Goal: Task Accomplishment & Management: Manage account settings

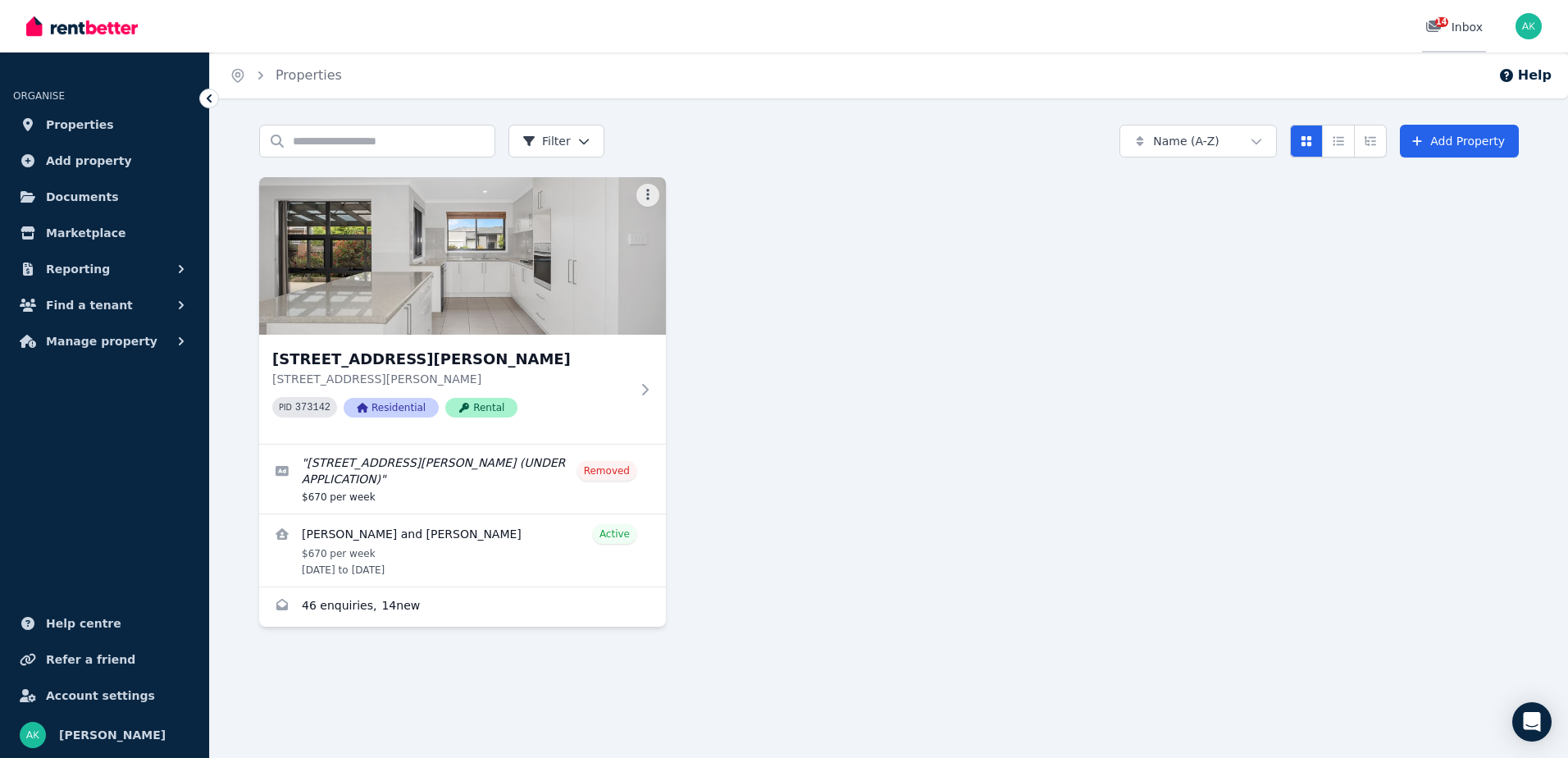
click at [1440, 33] on div "14" at bounding box center [1439, 27] width 27 height 16
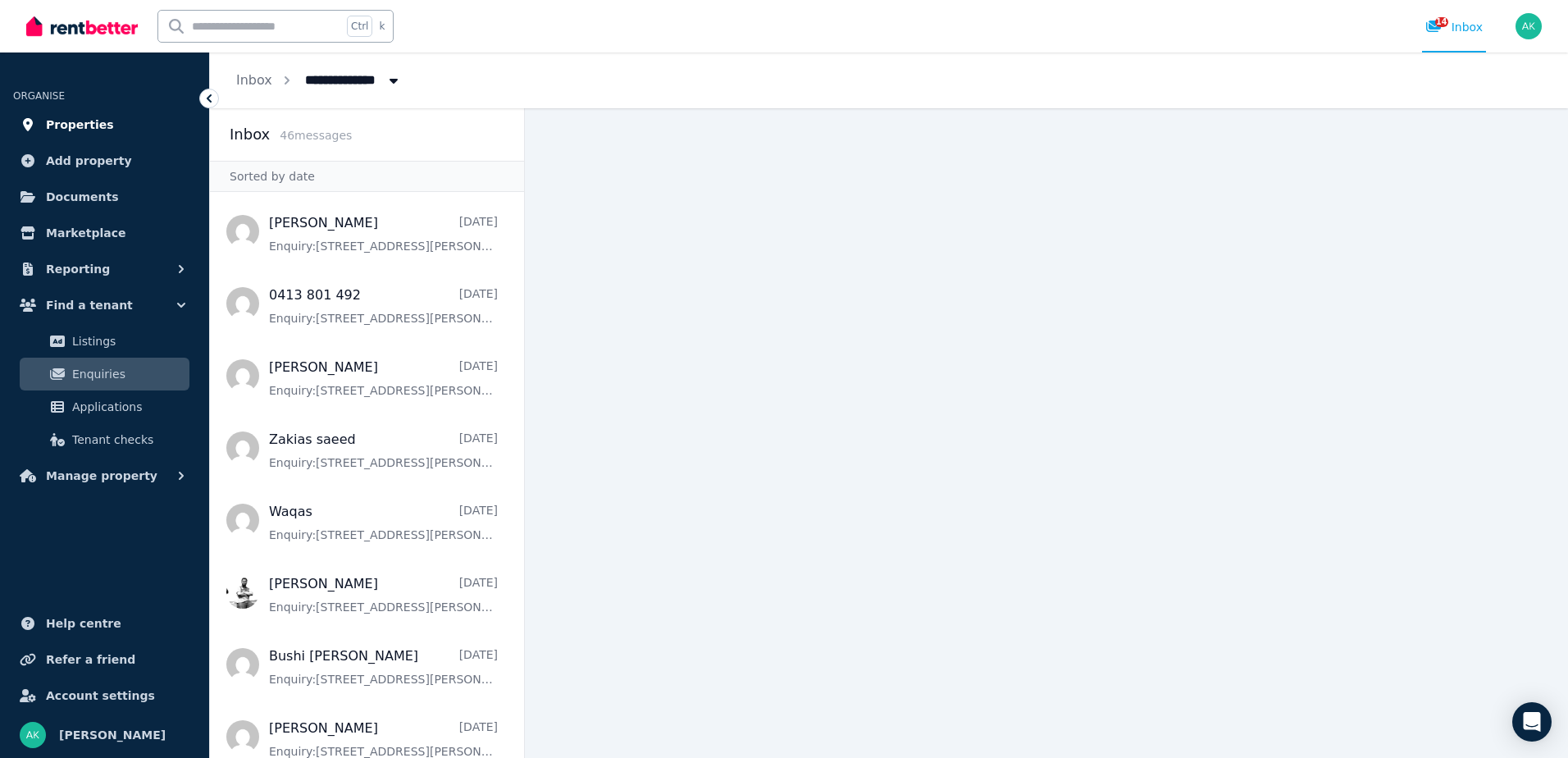
click at [74, 122] on span "Properties" at bounding box center [80, 124] width 68 height 20
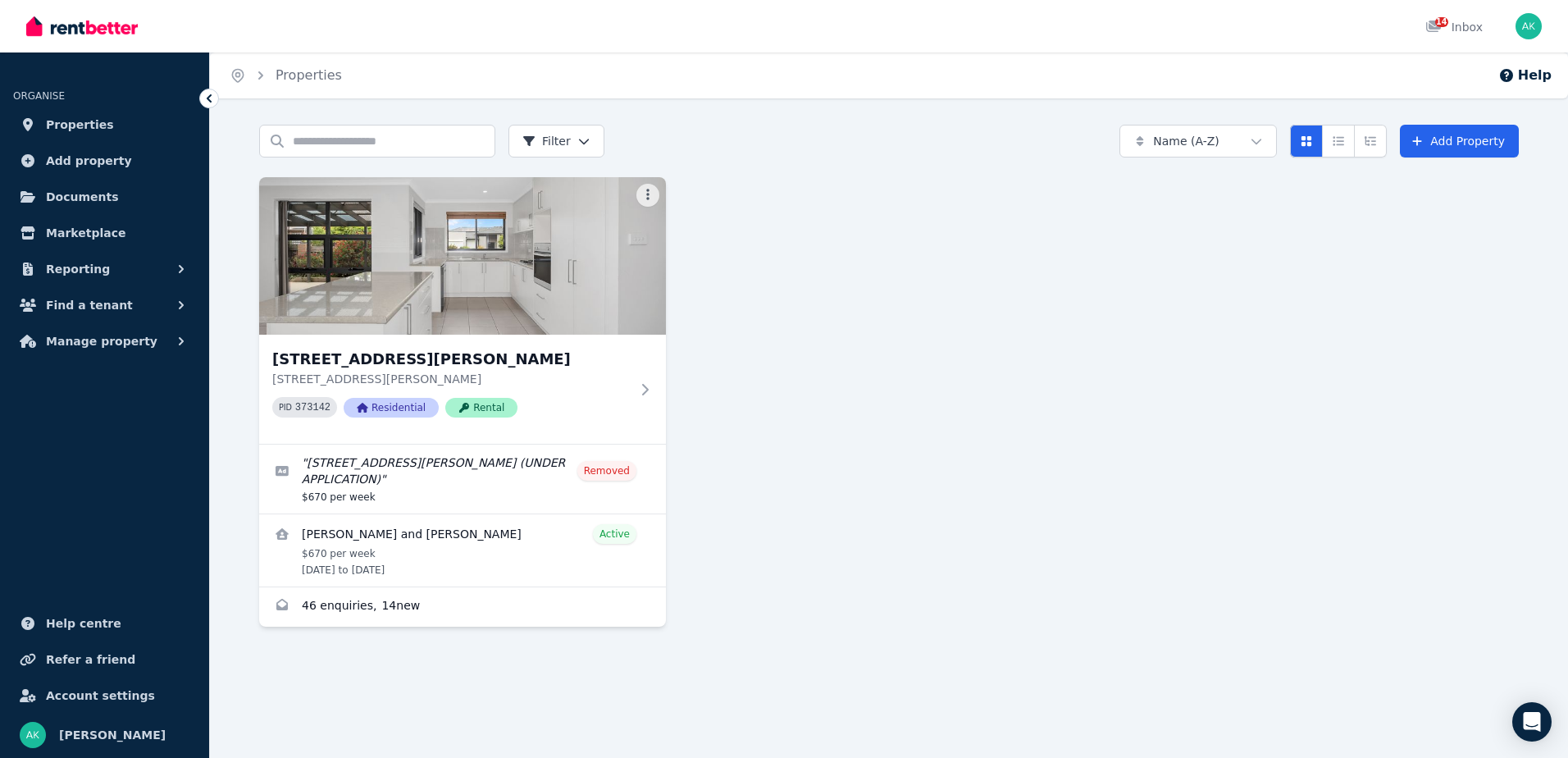
click at [831, 331] on div "7 Pepper St, Bonner 7 Pepper St, Bonner ACT 2914 PID 373142 Residential Rental …" at bounding box center [889, 402] width 1260 height 449
click at [1005, 388] on div "7 Pepper St, Bonner 7 Pepper St, Bonner ACT 2914 PID 373142 Residential Rental …" at bounding box center [889, 402] width 1260 height 449
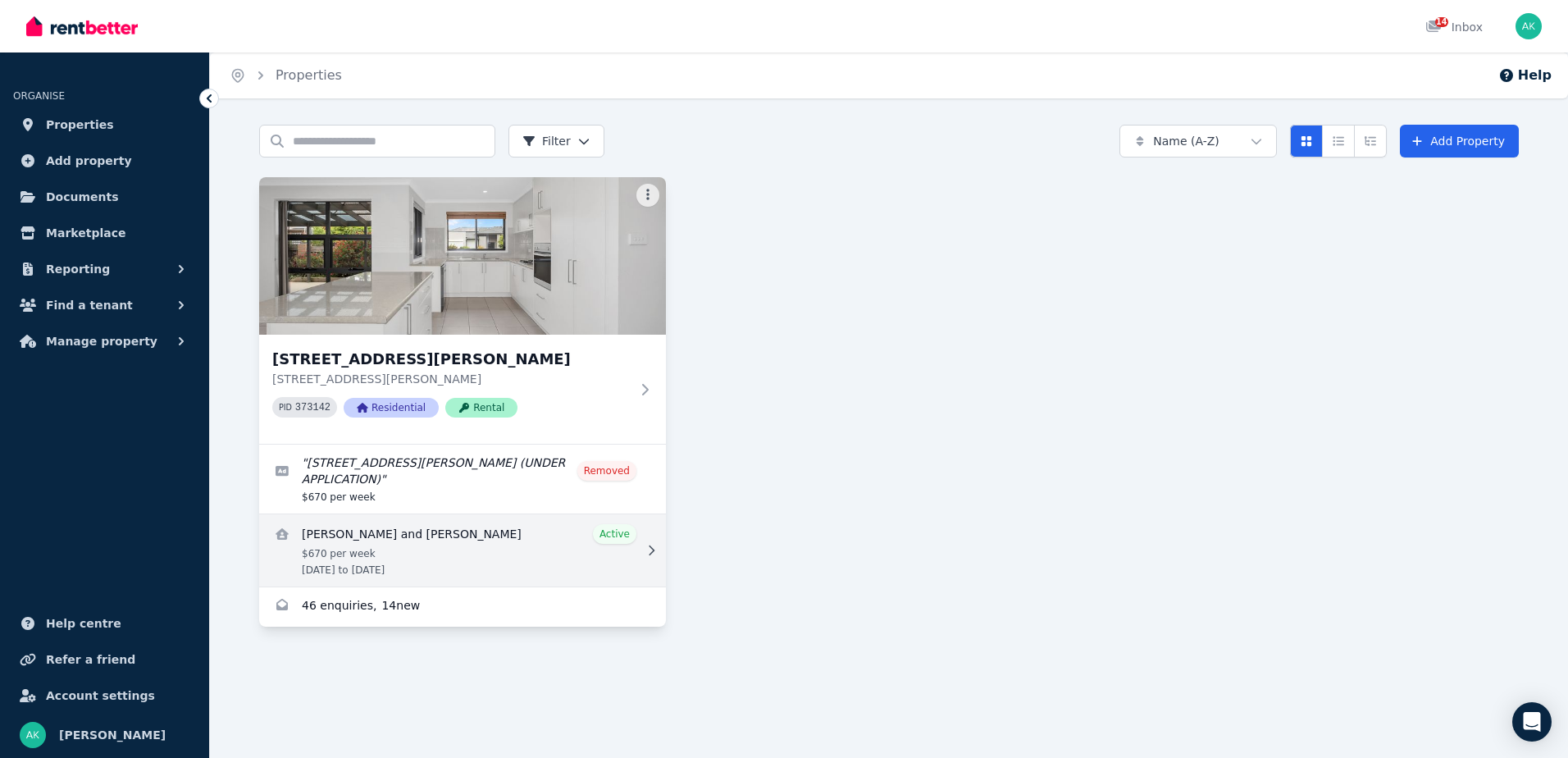
click at [469, 532] on link "View details for Zakia Saeed and Waqas ASHRAF" at bounding box center [463, 549] width 407 height 72
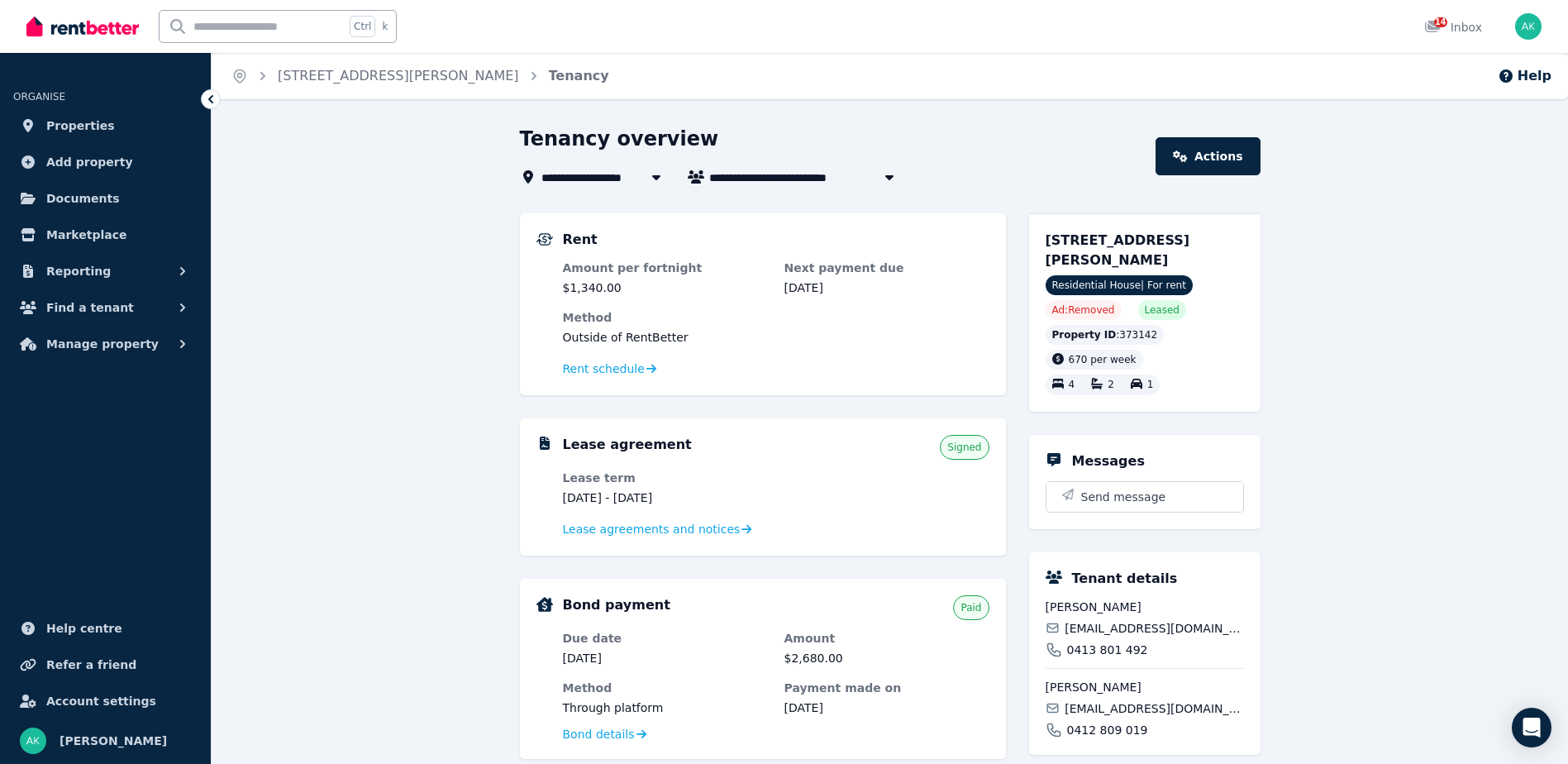
scroll to position [429, 0]
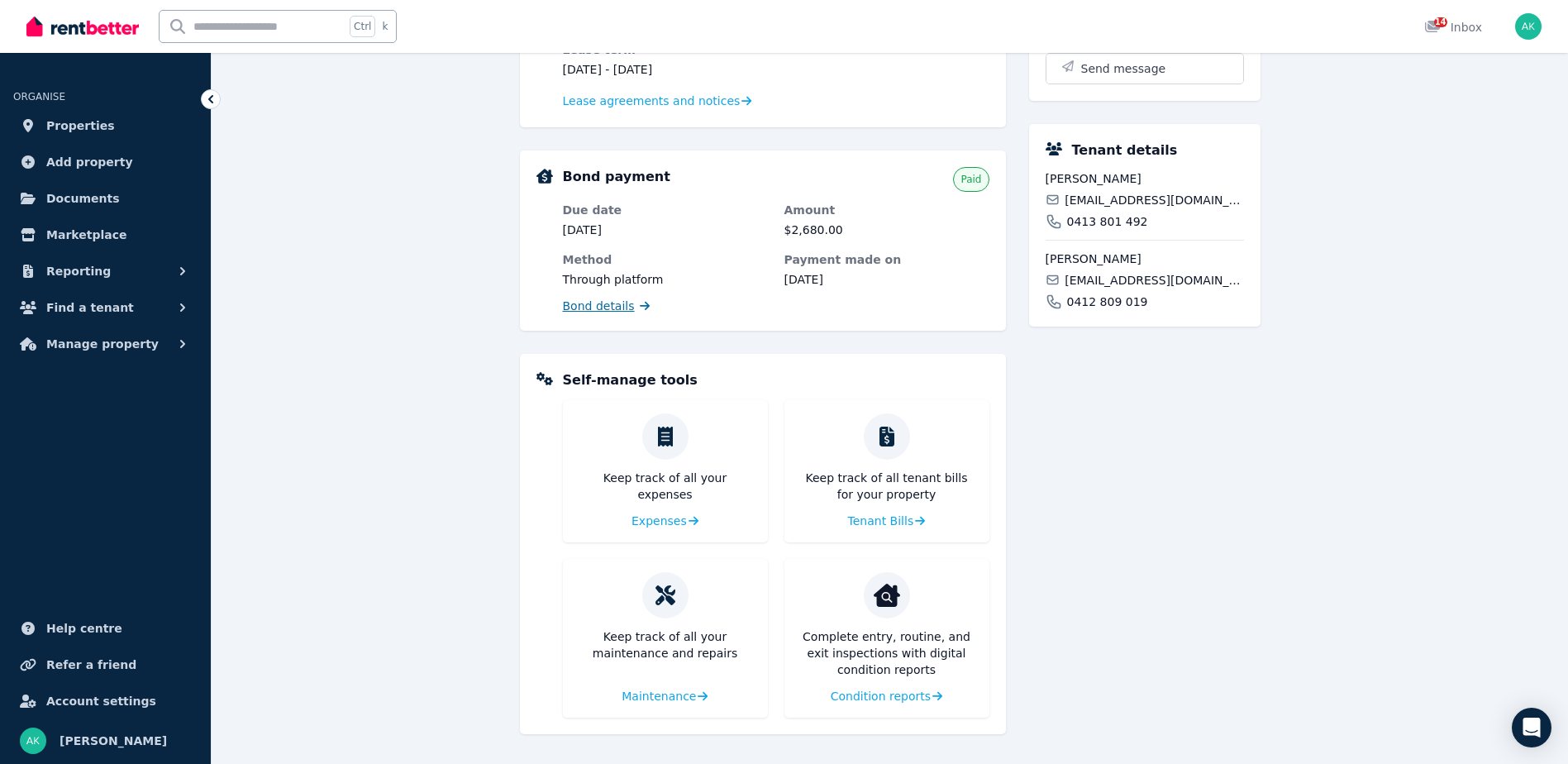
click at [623, 302] on span "Bond details" at bounding box center [598, 306] width 72 height 16
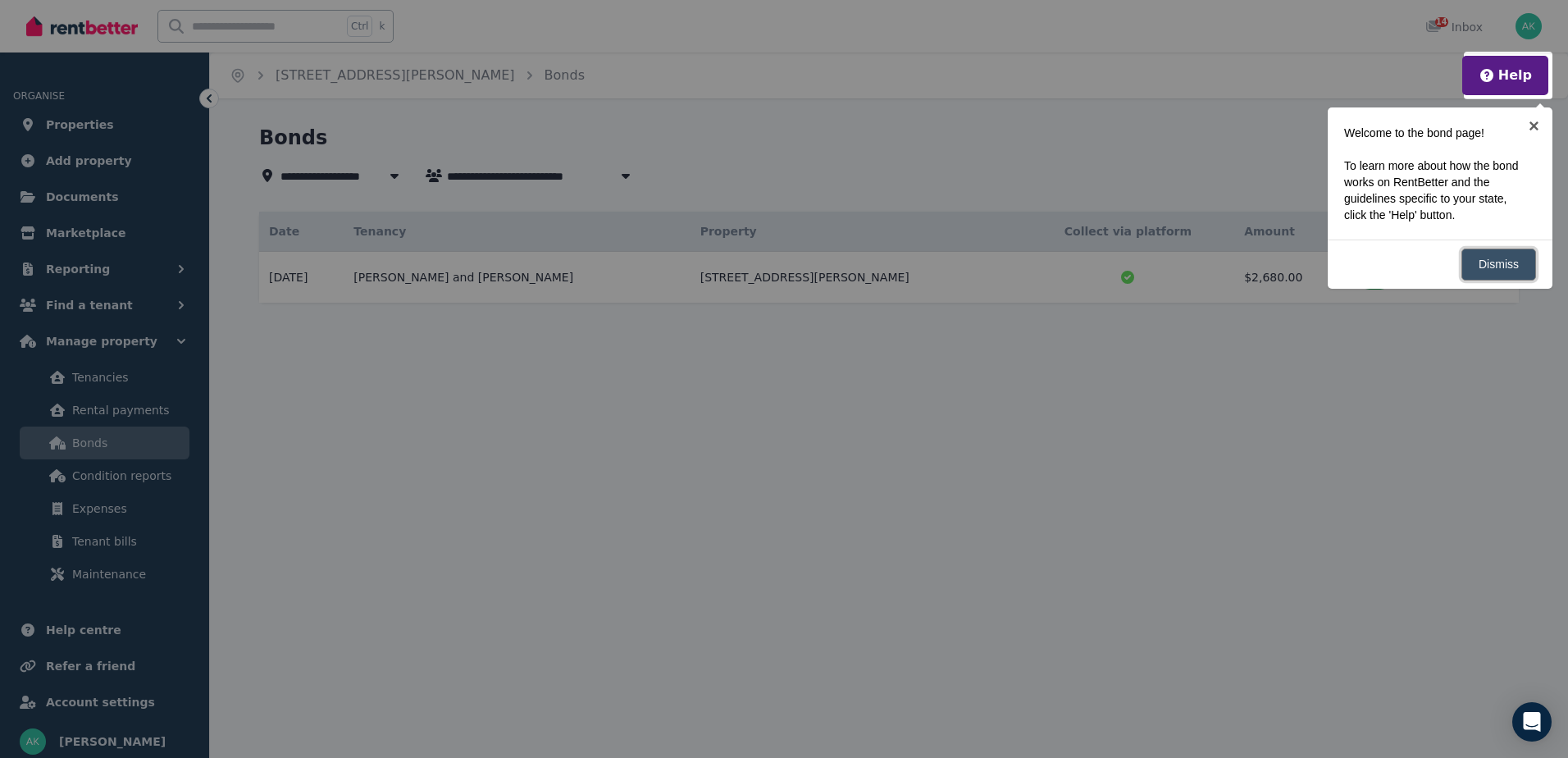
click at [1514, 264] on link "Dismiss" at bounding box center [1499, 265] width 75 height 32
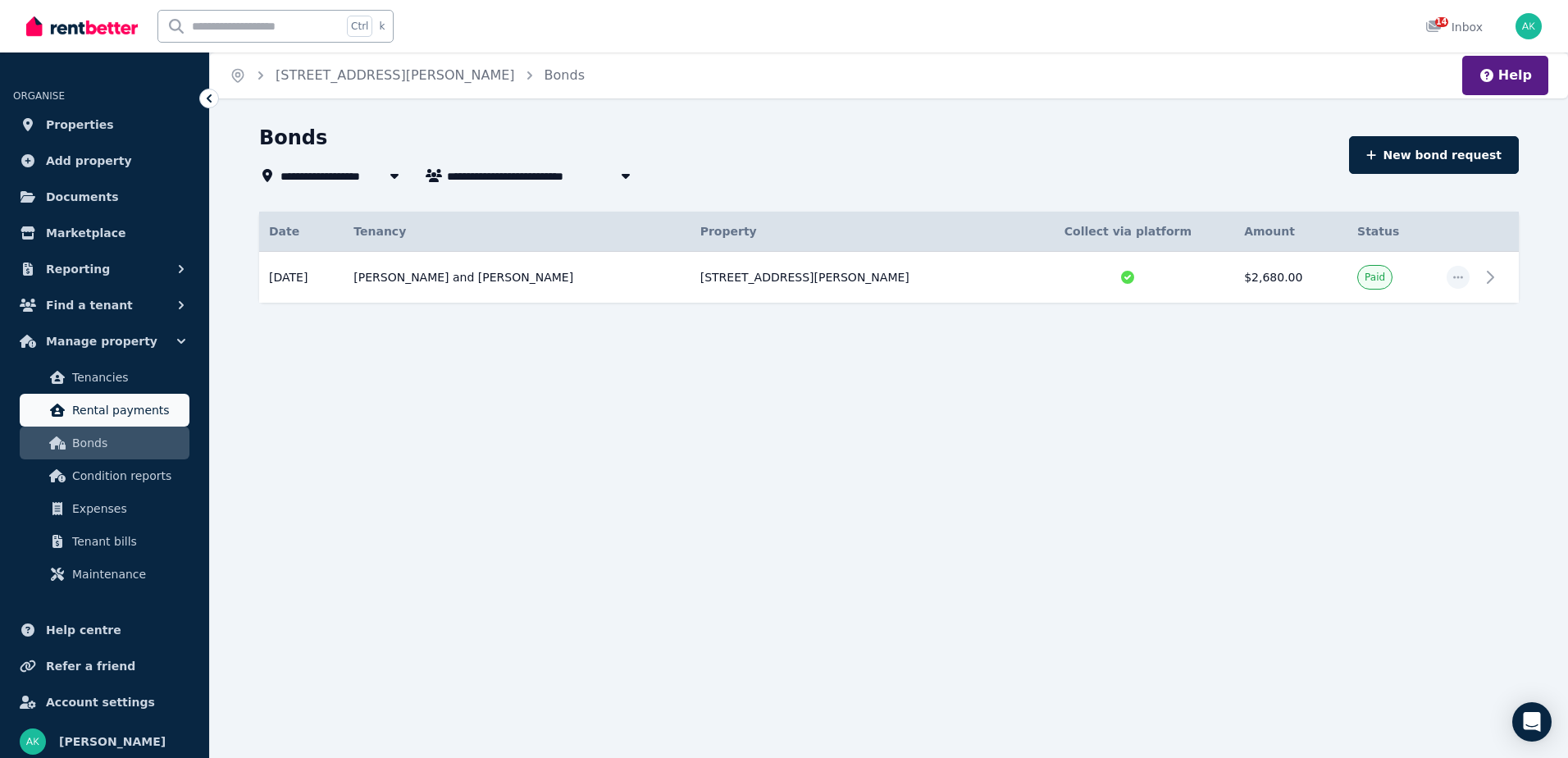
click at [151, 407] on span "Rental payments" at bounding box center [127, 410] width 111 height 20
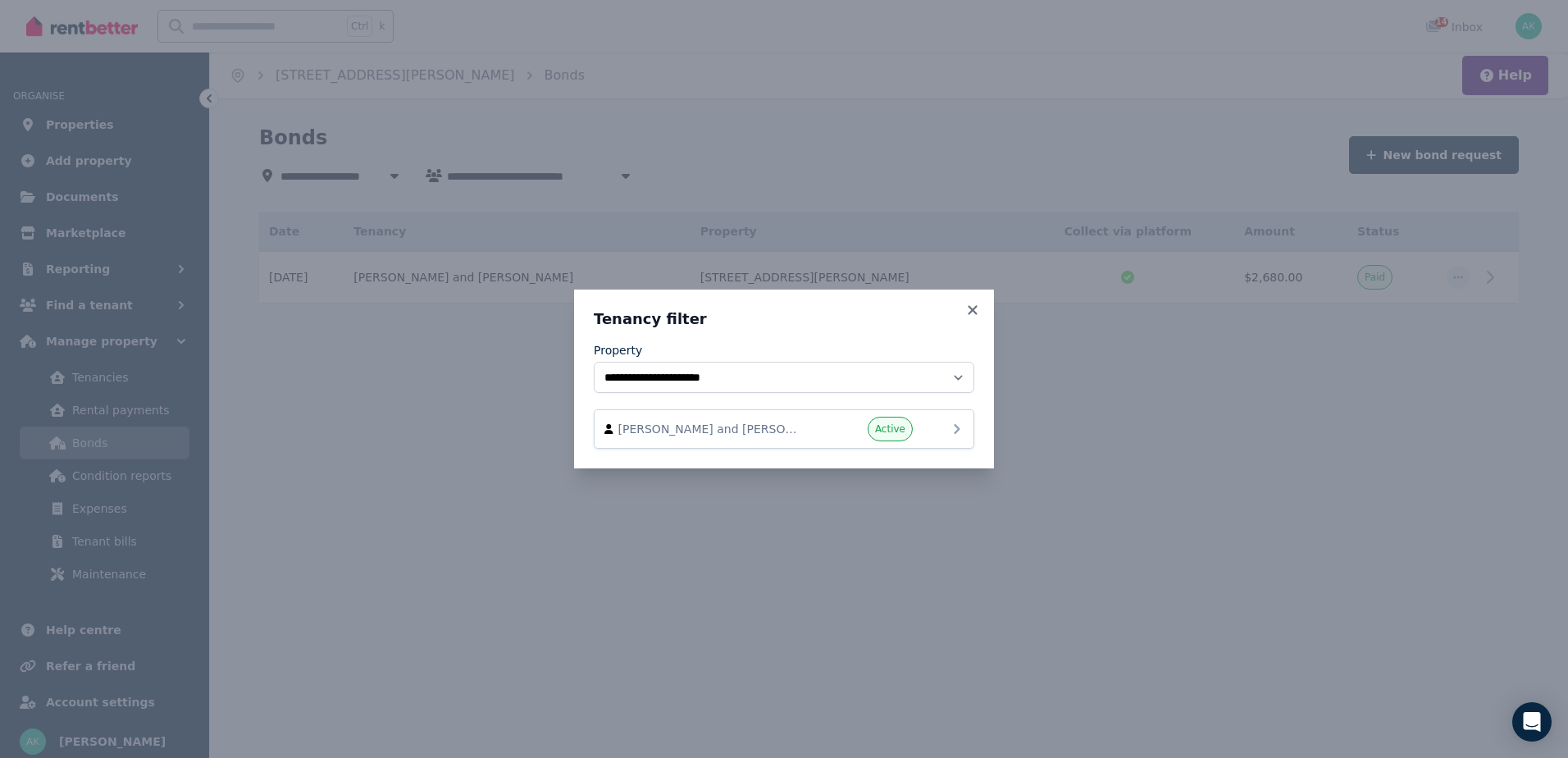
click at [837, 429] on div "Active" at bounding box center [863, 429] width 99 height 25
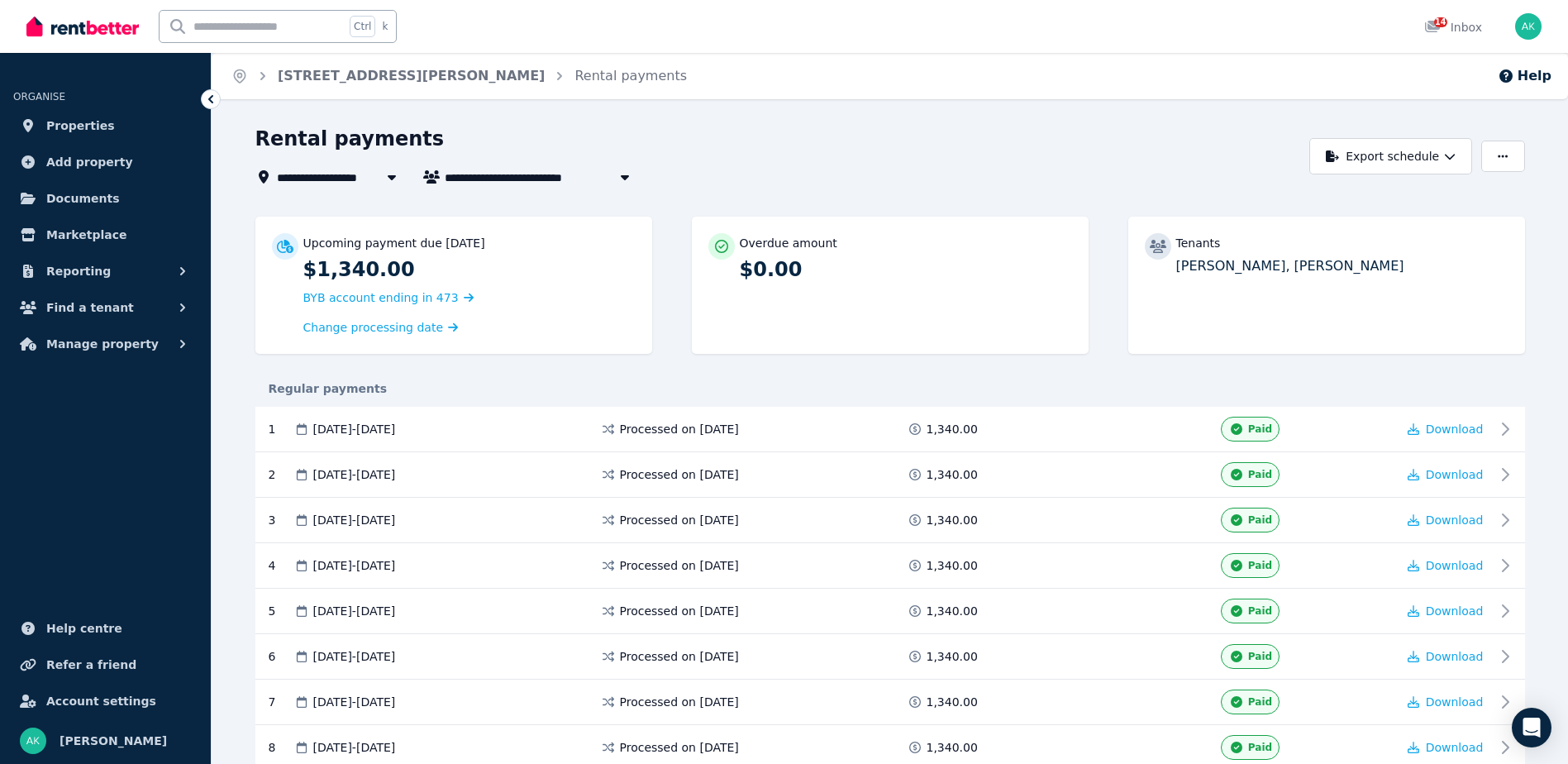
click at [527, 132] on div "Rental payments" at bounding box center [777, 140] width 1046 height 31
